Goal: Check status: Check status

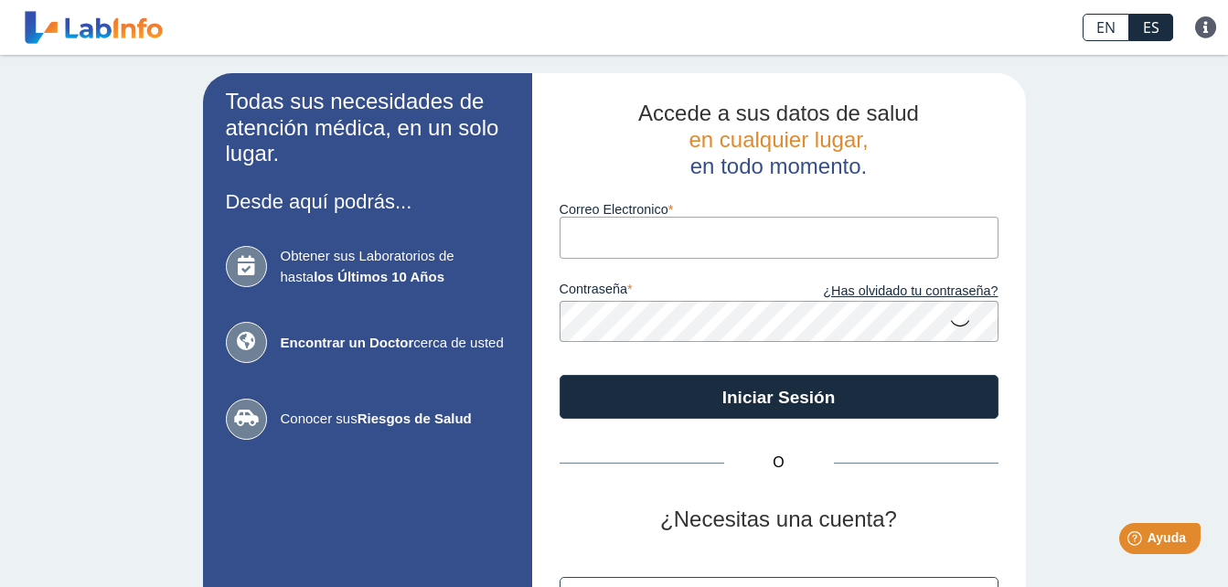
type input "[EMAIL_ADDRESS][DOMAIN_NAME]"
click at [955, 326] on icon at bounding box center [960, 323] width 22 height 36
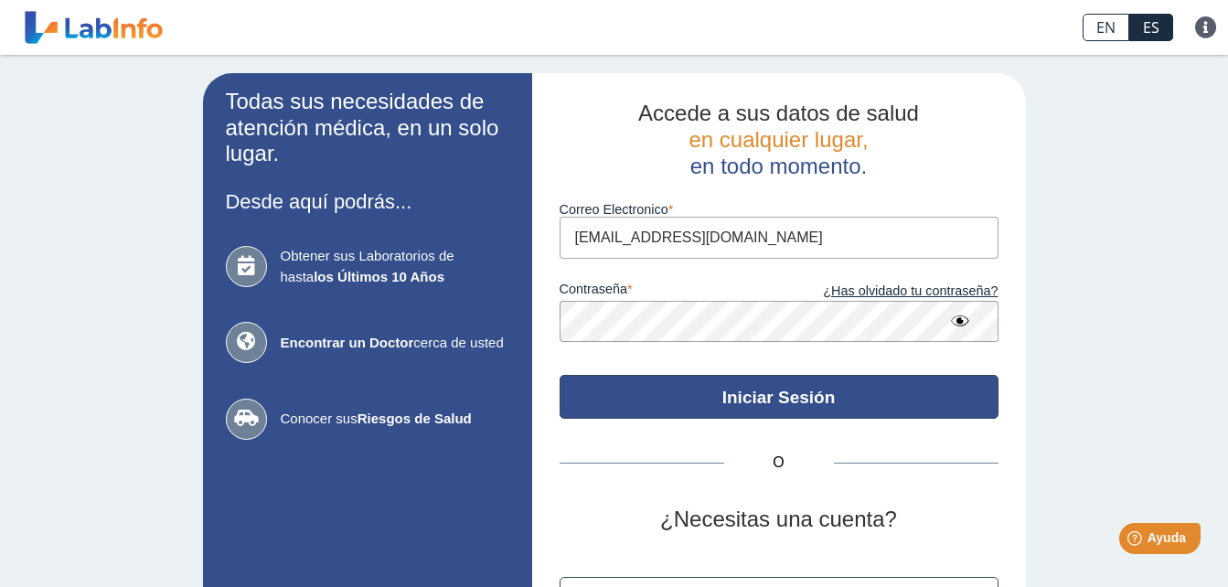
click at [914, 382] on button "Iniciar Sesión" at bounding box center [779, 397] width 439 height 44
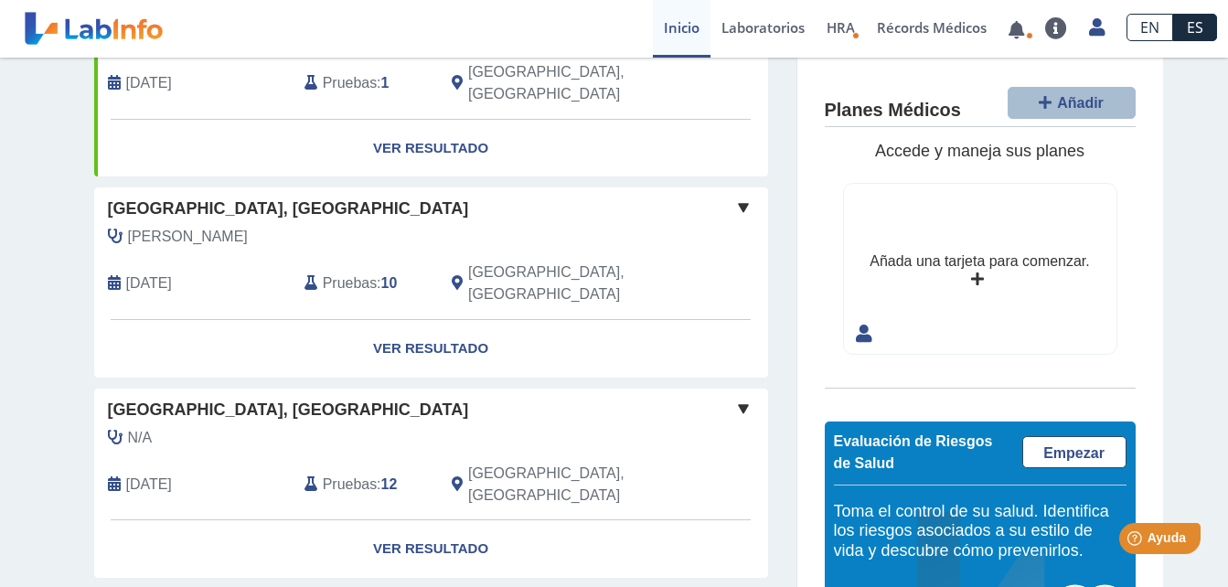
scroll to position [205, 0]
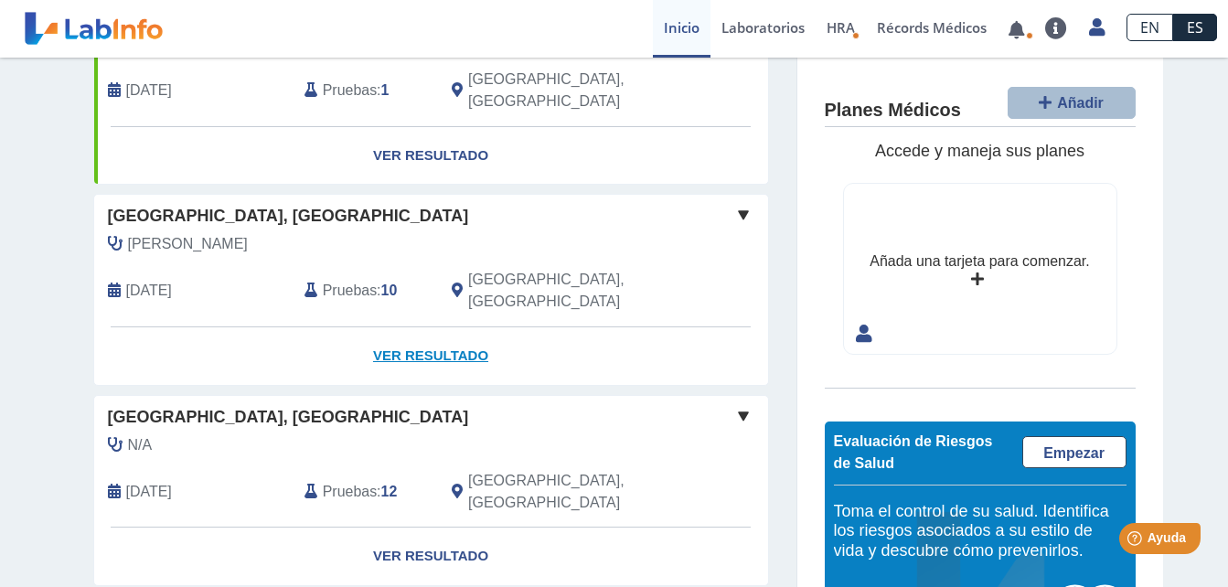
click at [402, 327] on link "Ver Resultado" at bounding box center [431, 356] width 674 height 58
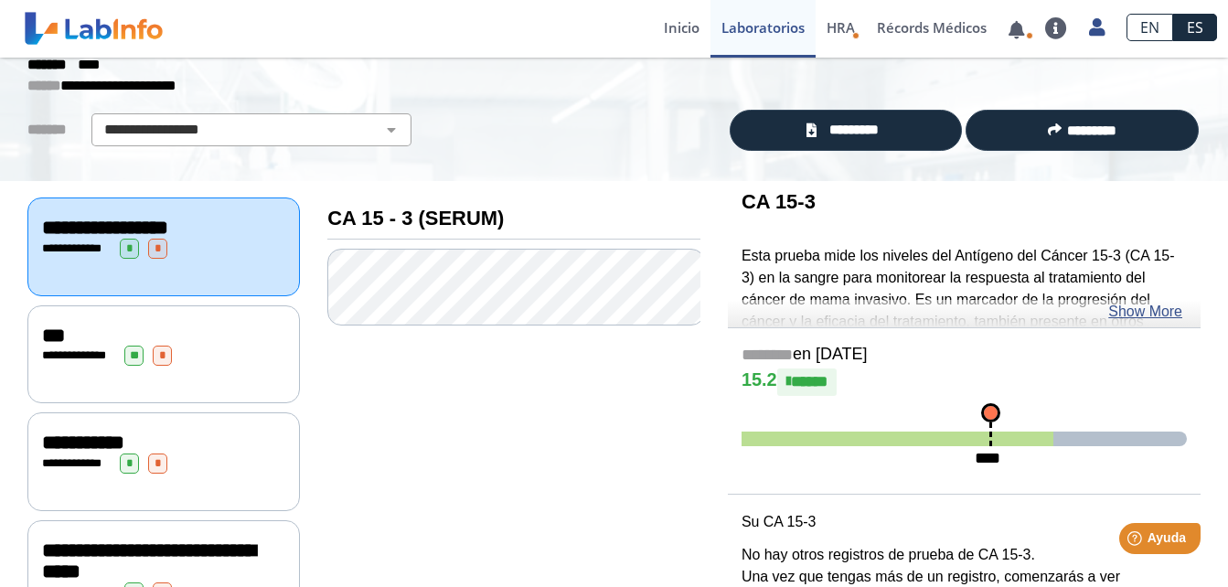
scroll to position [91, 0]
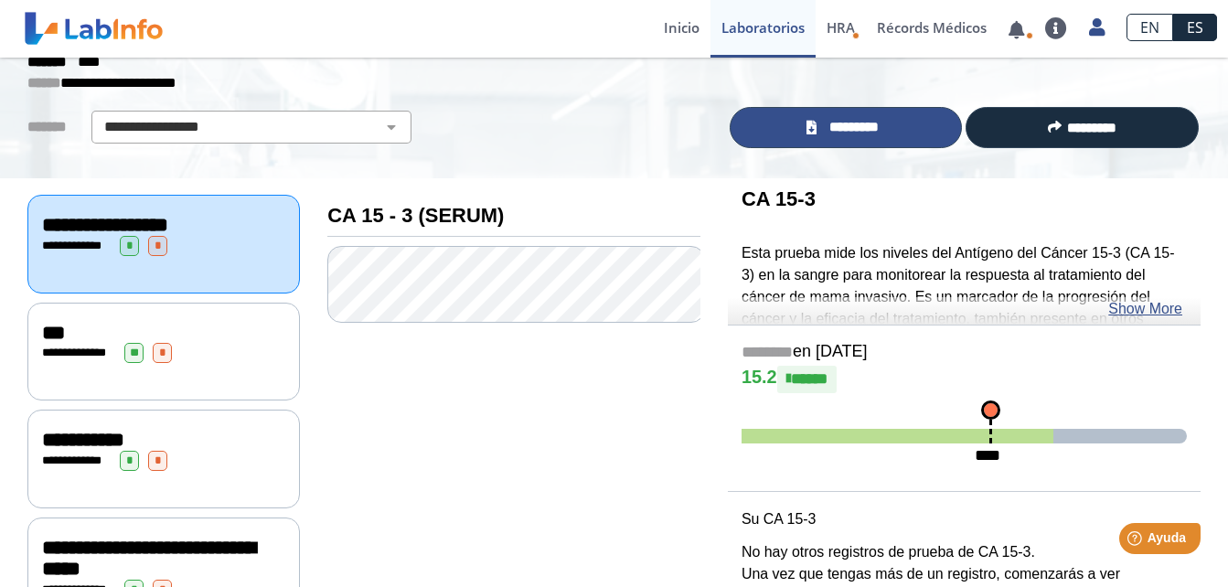
click at [823, 122] on span "*********" at bounding box center [853, 127] width 63 height 21
